Goal: Task Accomplishment & Management: Manage account settings

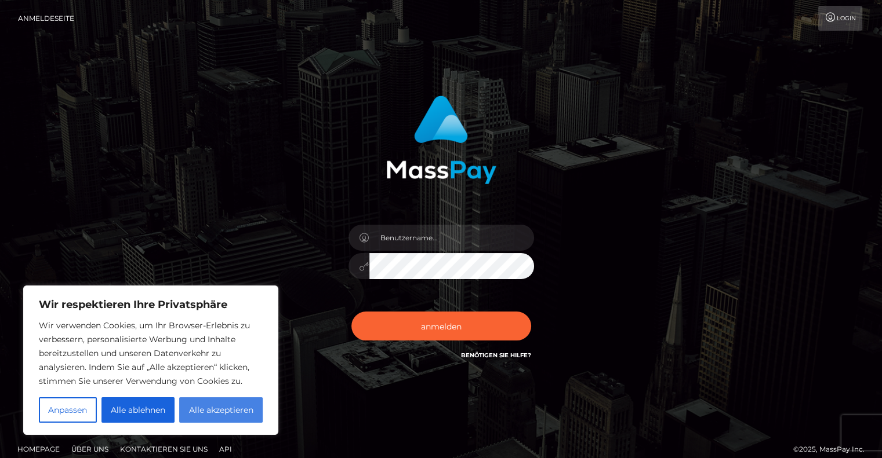
click at [207, 409] on font "Alle akzeptieren" at bounding box center [221, 410] width 64 height 10
checkbox input "true"
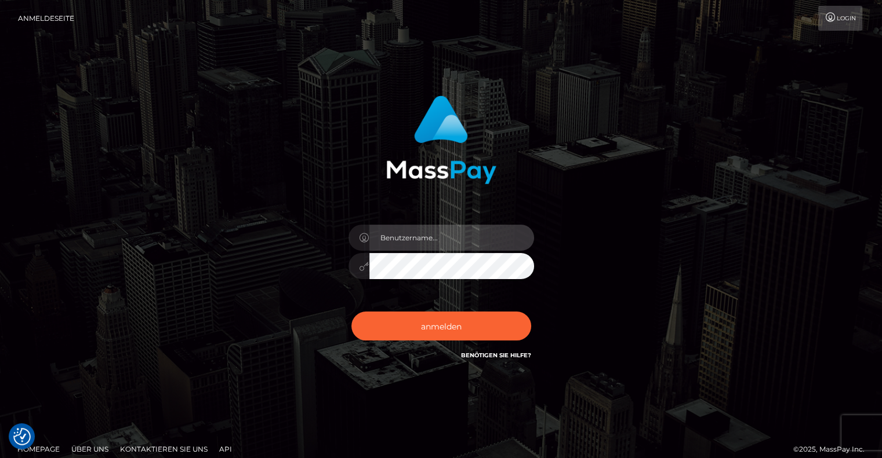
click at [448, 247] on input "text" at bounding box center [451, 238] width 165 height 26
type input "[PERSON_NAME][EMAIL_ADDRESS][DOMAIN_NAME]"
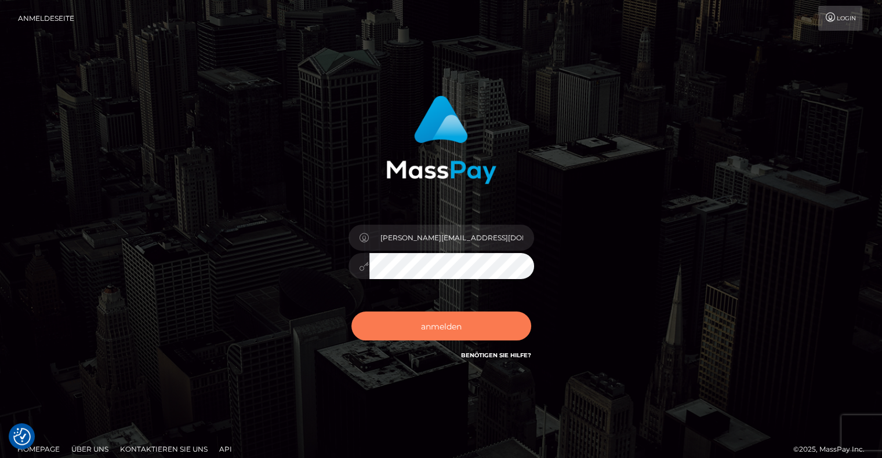
click at [424, 325] on font "anmelden" at bounding box center [441, 326] width 41 height 10
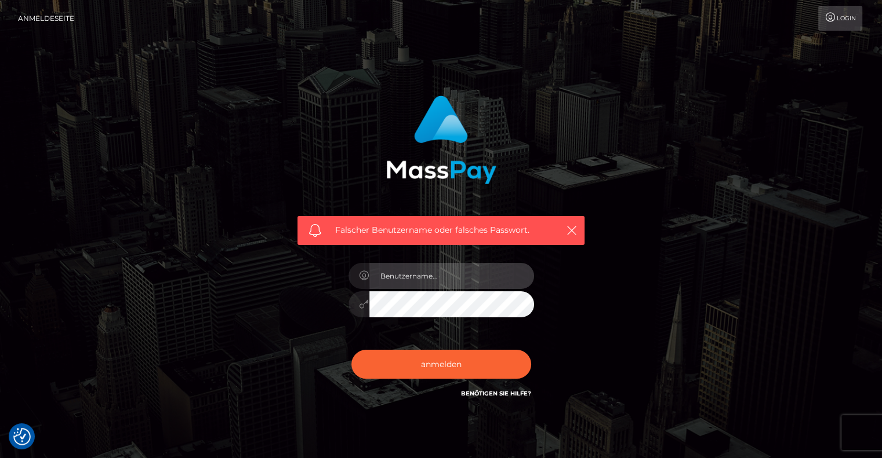
click at [447, 279] on input "text" at bounding box center [451, 276] width 165 height 26
type input "[PERSON_NAME][EMAIL_ADDRESS][DOMAIN_NAME]"
click at [359, 304] on div at bounding box center [440, 303] width 185 height 23
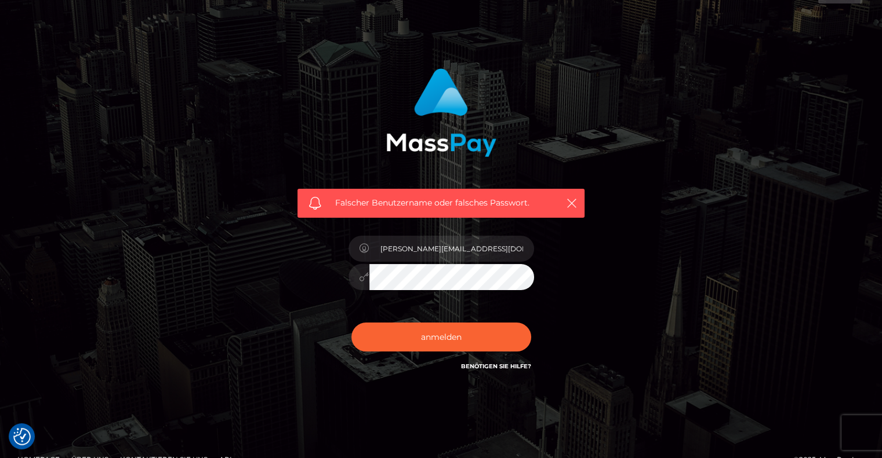
scroll to position [49, 0]
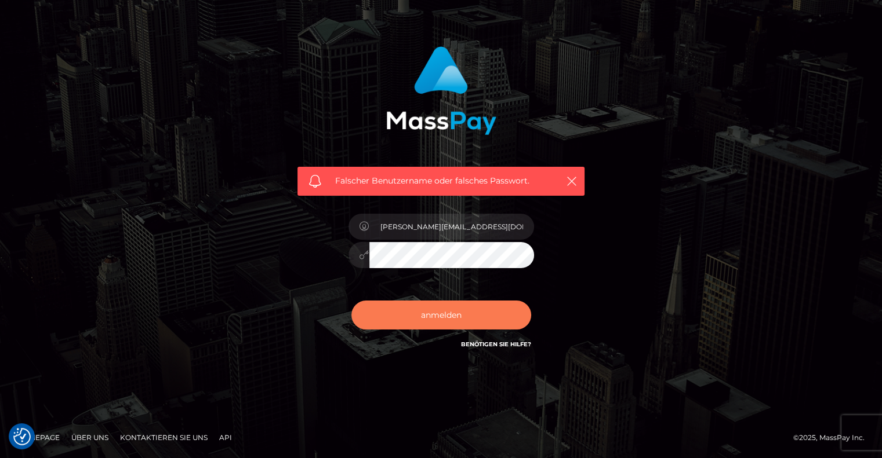
click at [452, 320] on font "anmelden" at bounding box center [441, 315] width 41 height 10
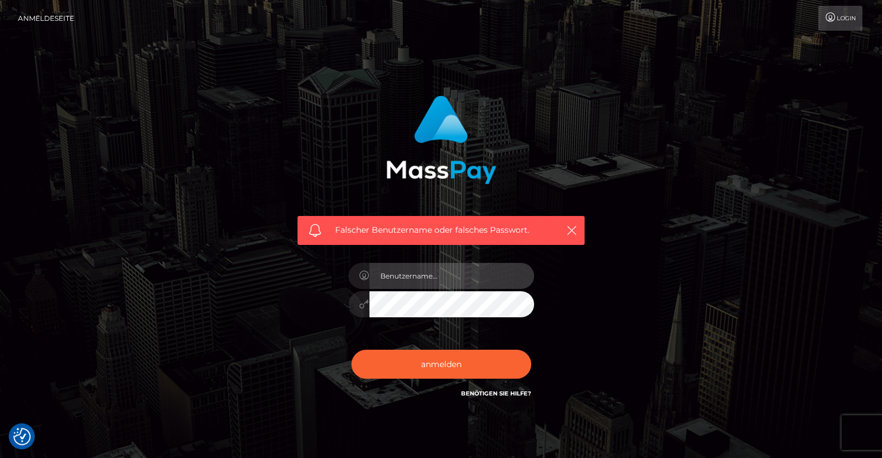
click at [422, 279] on input "text" at bounding box center [451, 276] width 165 height 26
type input "[PERSON_NAME][EMAIL_ADDRESS][DOMAIN_NAME]"
click at [484, 392] on font "Benötigen Sie Hilfe?" at bounding box center [496, 394] width 70 height 8
click at [500, 392] on font "Benötigen Sie Hilfe?" at bounding box center [496, 394] width 70 height 8
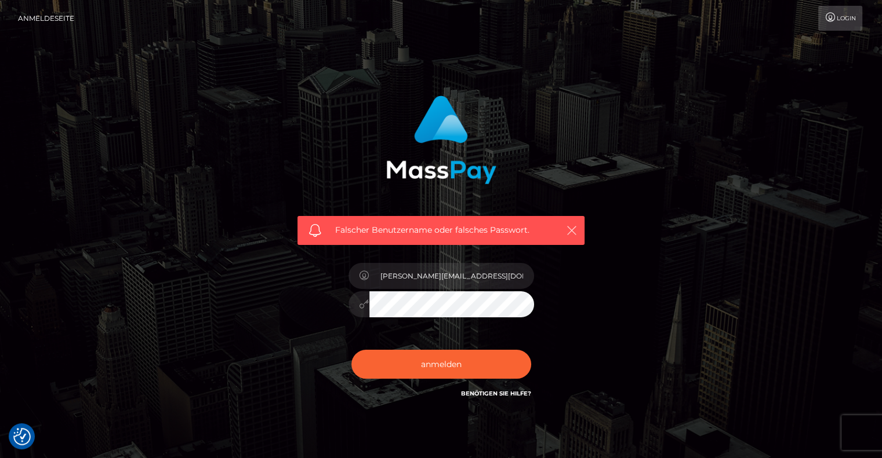
click at [567, 227] on icon "button" at bounding box center [572, 231] width 12 height 12
click at [274, 306] on div "Falscher Benutzername oder falsches Passwort. brigitte@burger-rottendorf.de" at bounding box center [441, 254] width 661 height 334
click at [351, 350] on button "anmelden" at bounding box center [441, 364] width 180 height 29
click at [438, 276] on input "text" at bounding box center [451, 276] width 165 height 26
type input "[PERSON_NAME][EMAIL_ADDRESS][DOMAIN_NAME]"
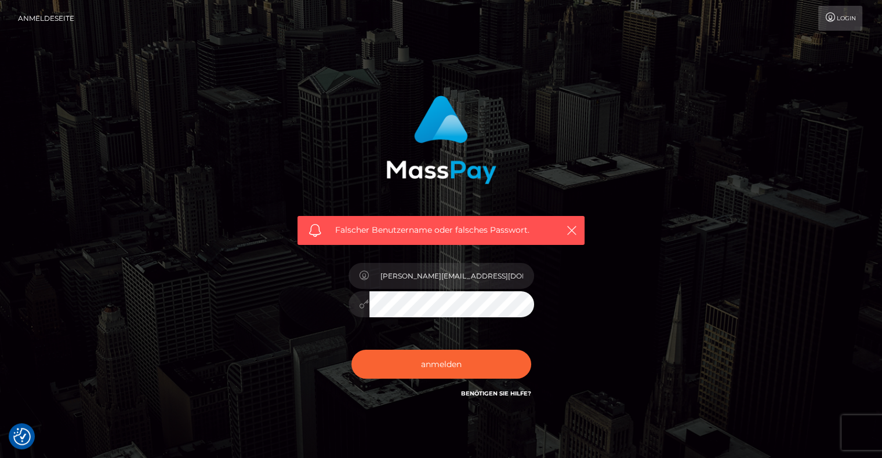
click at [271, 314] on div "Falscher Benutzername oder falsches Passwort. brigitte@burger-rottendorf.de" at bounding box center [441, 254] width 661 height 334
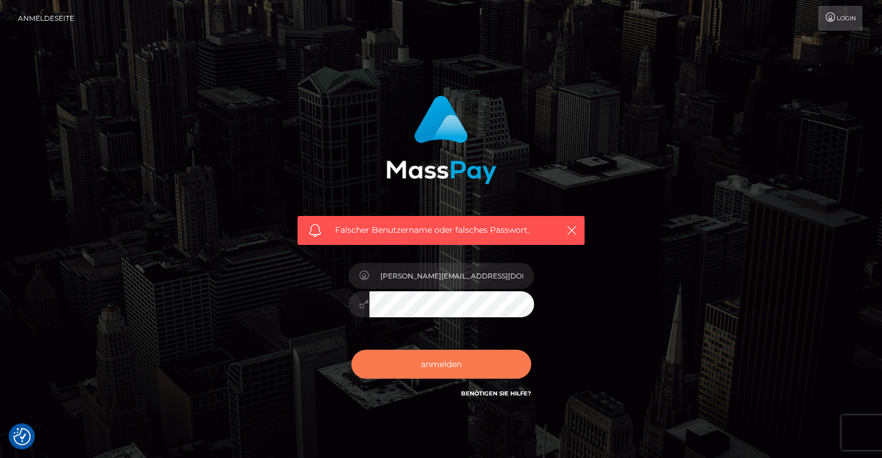
click at [399, 365] on button "anmelden" at bounding box center [441, 364] width 180 height 29
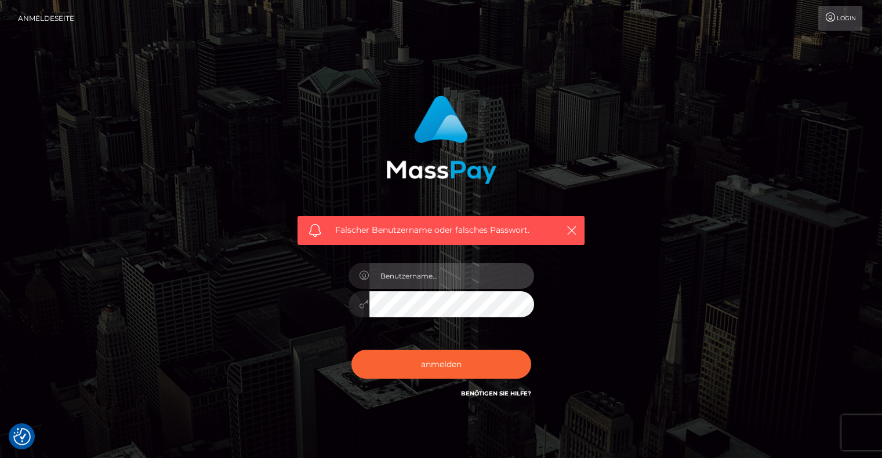
click at [434, 279] on input "text" at bounding box center [451, 276] width 165 height 26
type input "[PERSON_NAME][EMAIL_ADDRESS][DOMAIN_NAME]"
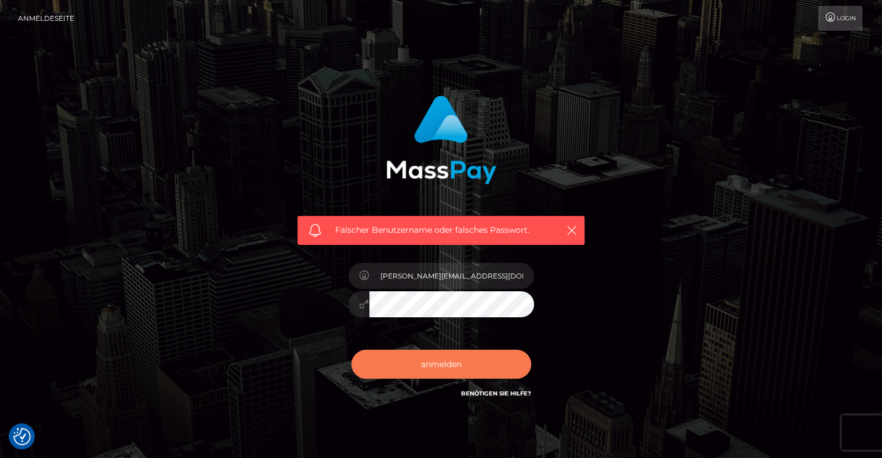
click at [463, 369] on button "anmelden" at bounding box center [441, 364] width 180 height 29
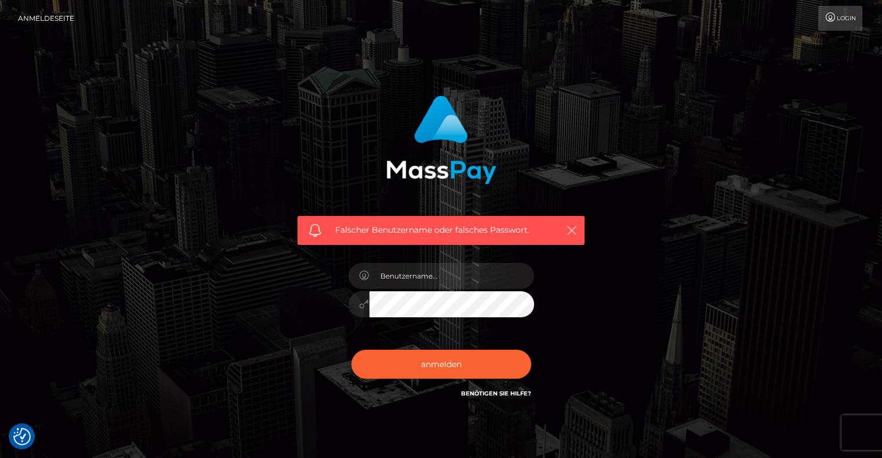
click at [574, 228] on icon "button" at bounding box center [572, 231] width 12 height 12
click at [485, 395] on font "Benötigen Sie Hilfe?" at bounding box center [496, 394] width 70 height 8
